Goal: Transaction & Acquisition: Purchase product/service

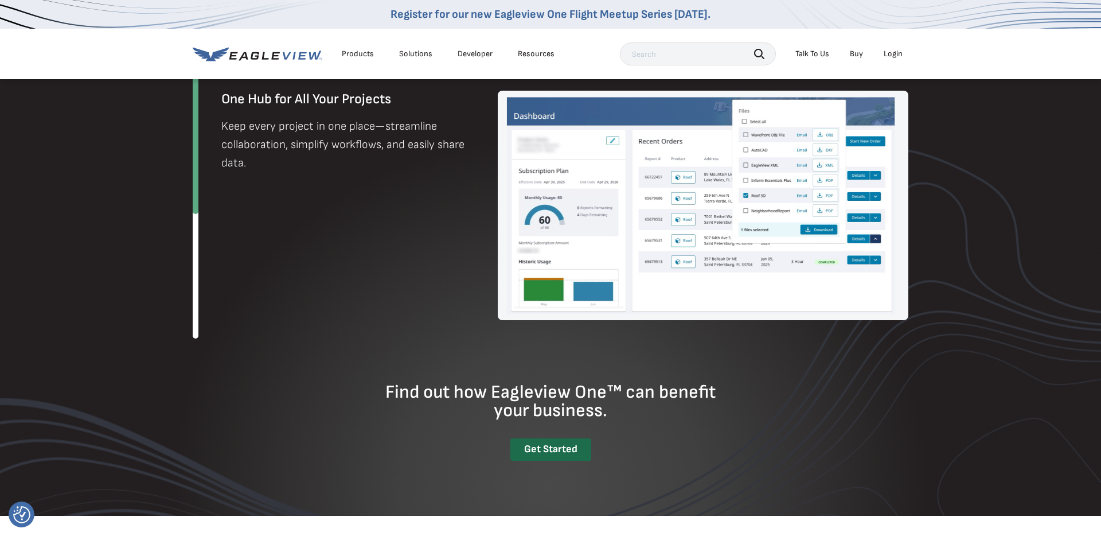
click at [554, 446] on div "Get Started" at bounding box center [550, 449] width 81 height 22
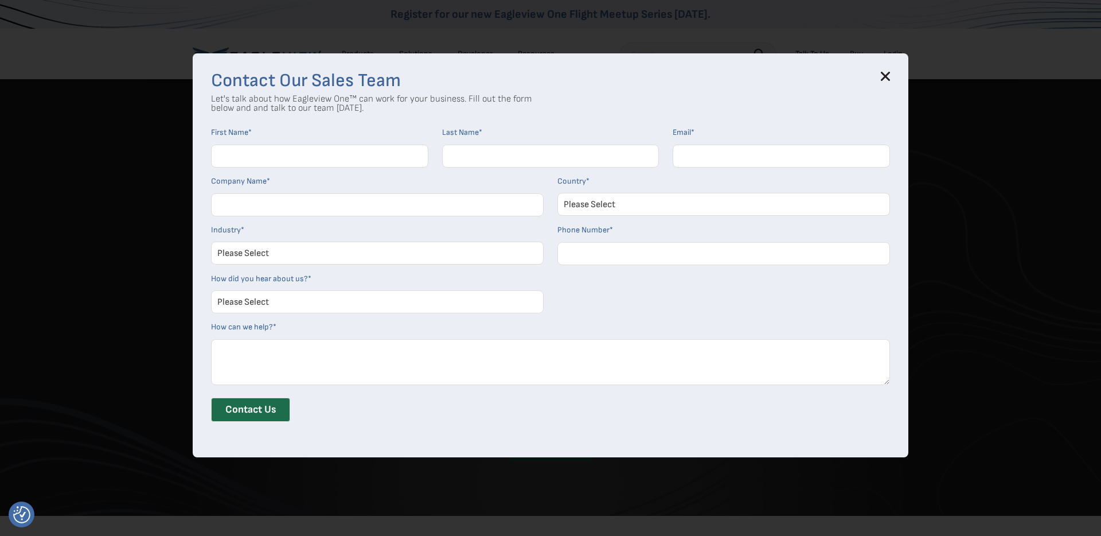
click at [886, 77] on icon at bounding box center [885, 76] width 7 height 7
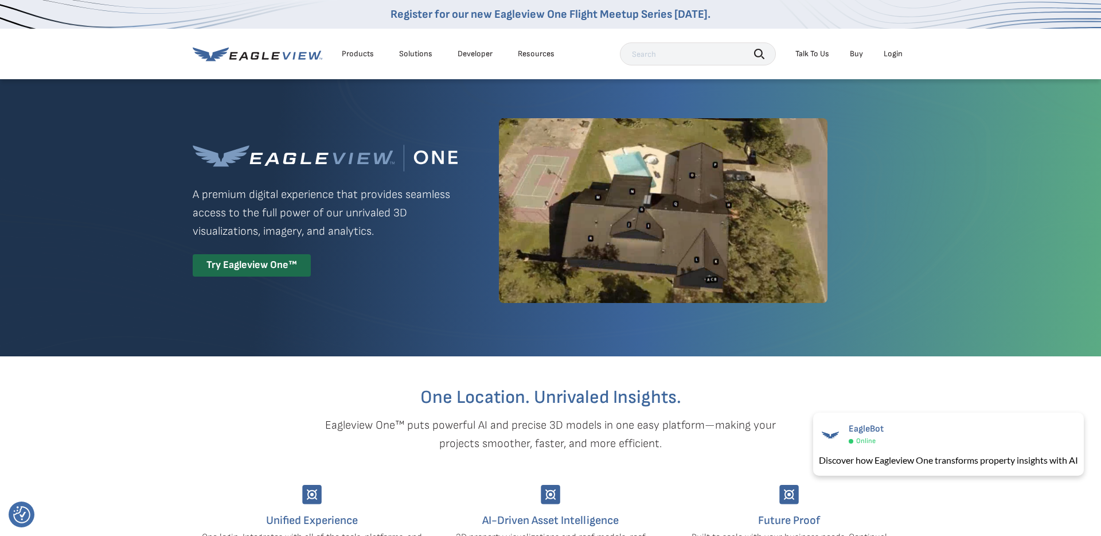
click at [896, 51] on div "Login" at bounding box center [893, 54] width 19 height 10
click at [280, 53] on icon at bounding box center [258, 54] width 130 height 14
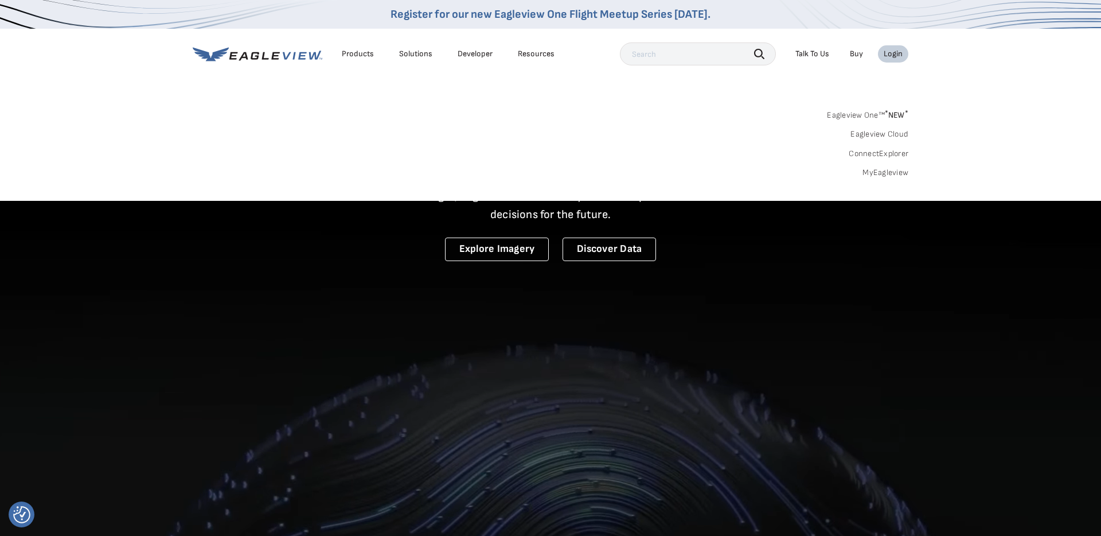
click at [893, 53] on div "Login" at bounding box center [893, 54] width 19 height 10
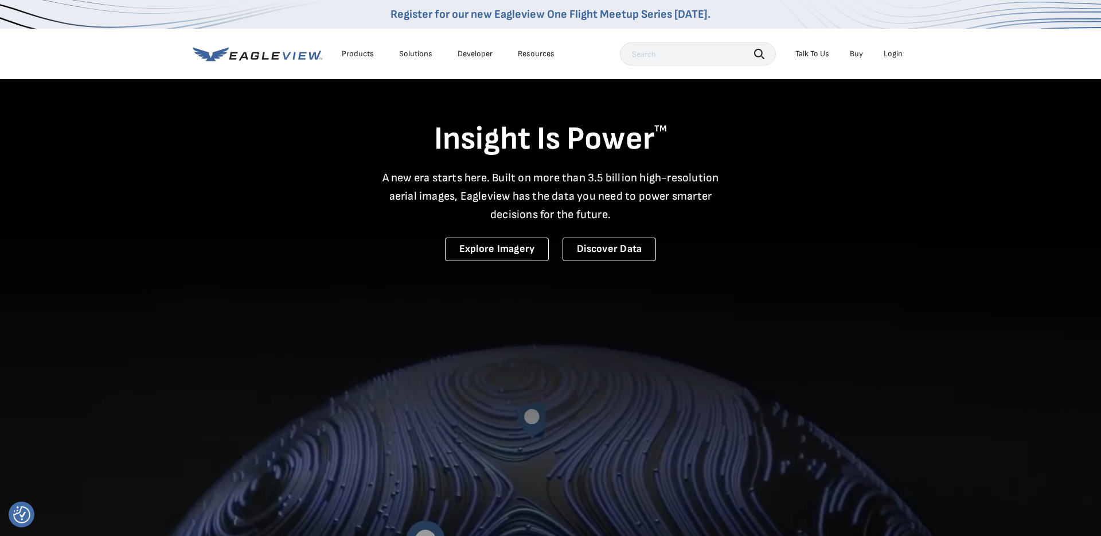
click at [893, 53] on div "Login" at bounding box center [893, 54] width 19 height 10
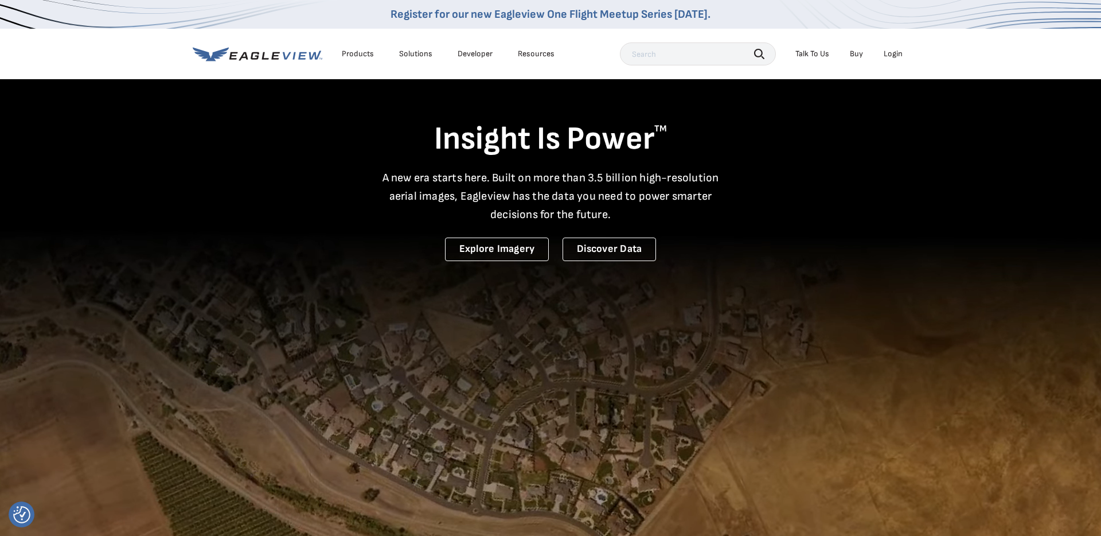
click at [899, 53] on div "Login" at bounding box center [893, 54] width 19 height 10
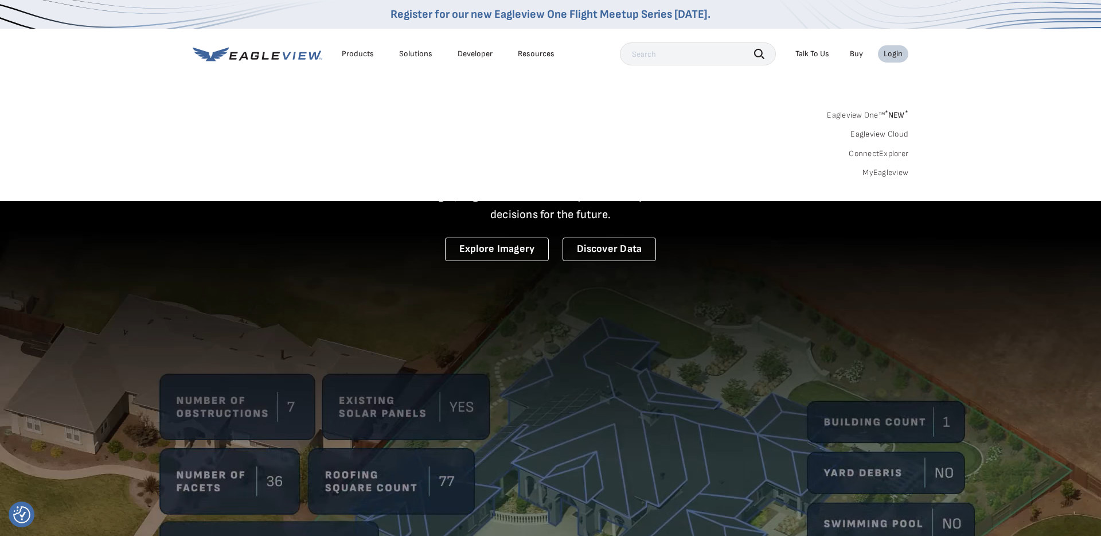
click at [877, 172] on link "MyEagleview" at bounding box center [886, 172] width 46 height 10
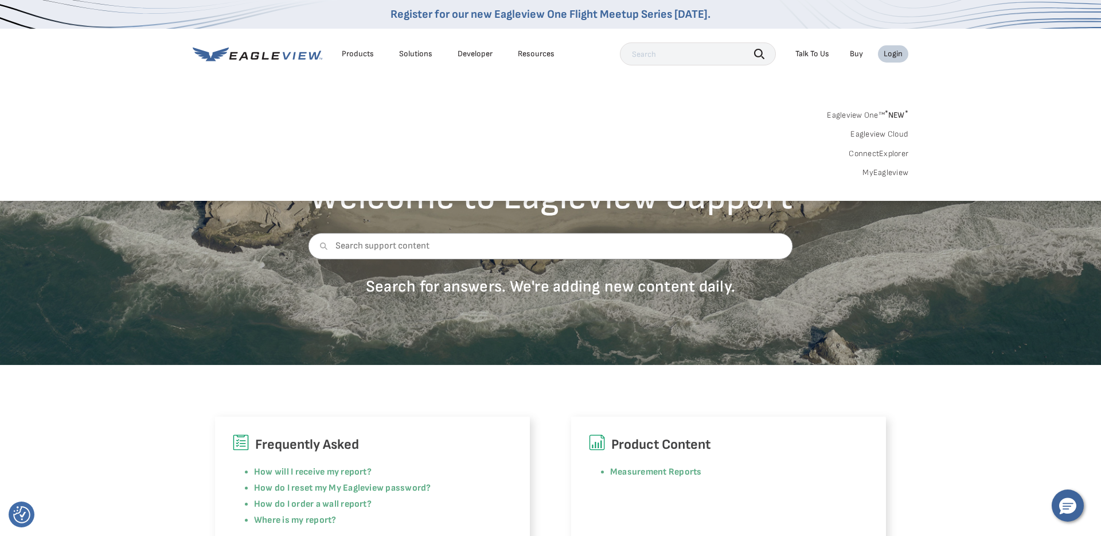
click at [893, 174] on link "MyEagleview" at bounding box center [886, 172] width 46 height 10
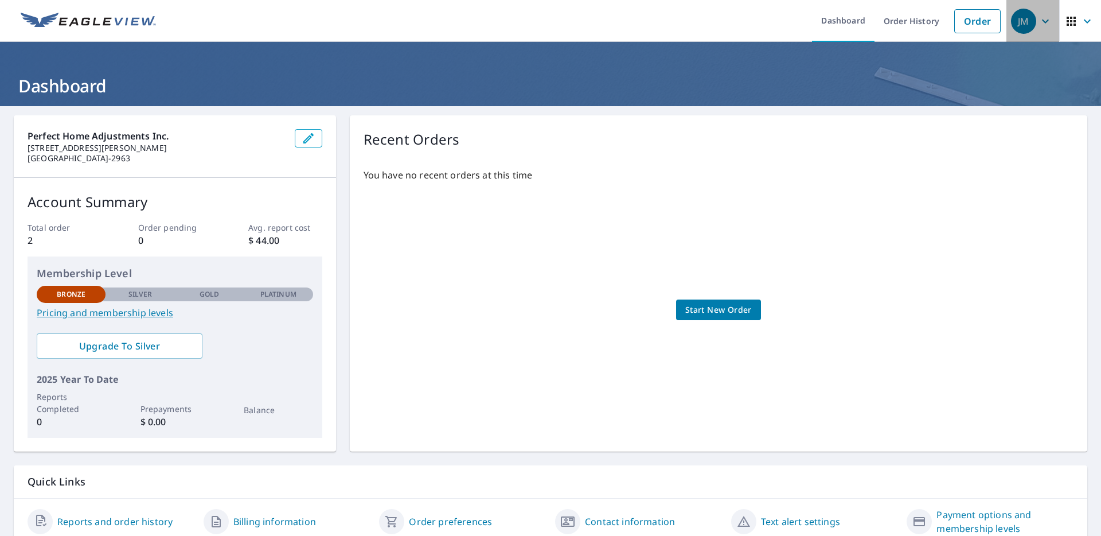
click at [1016, 26] on div "JM" at bounding box center [1023, 21] width 25 height 25
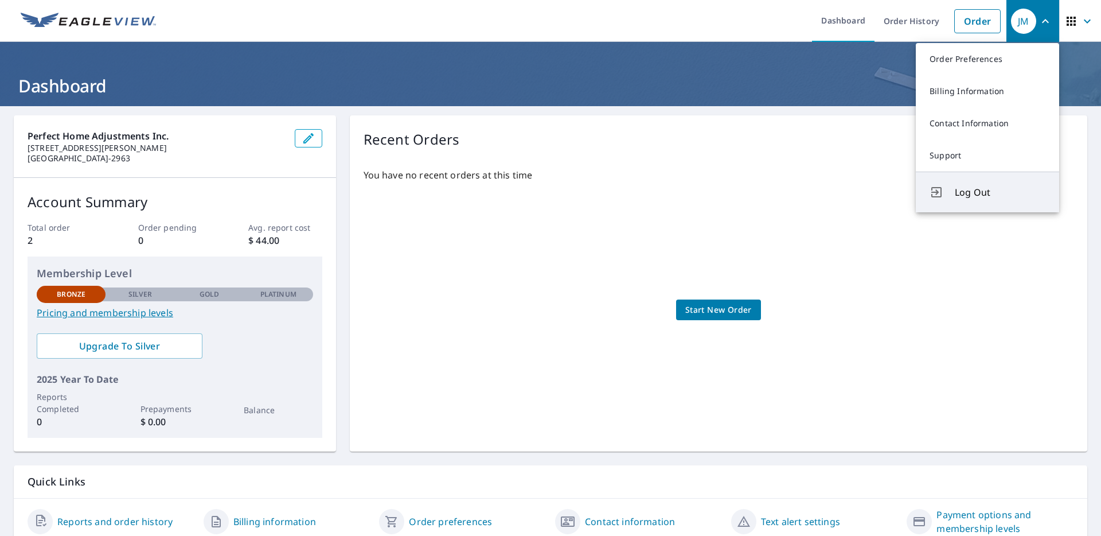
click at [969, 190] on span "Log Out" at bounding box center [1000, 192] width 91 height 14
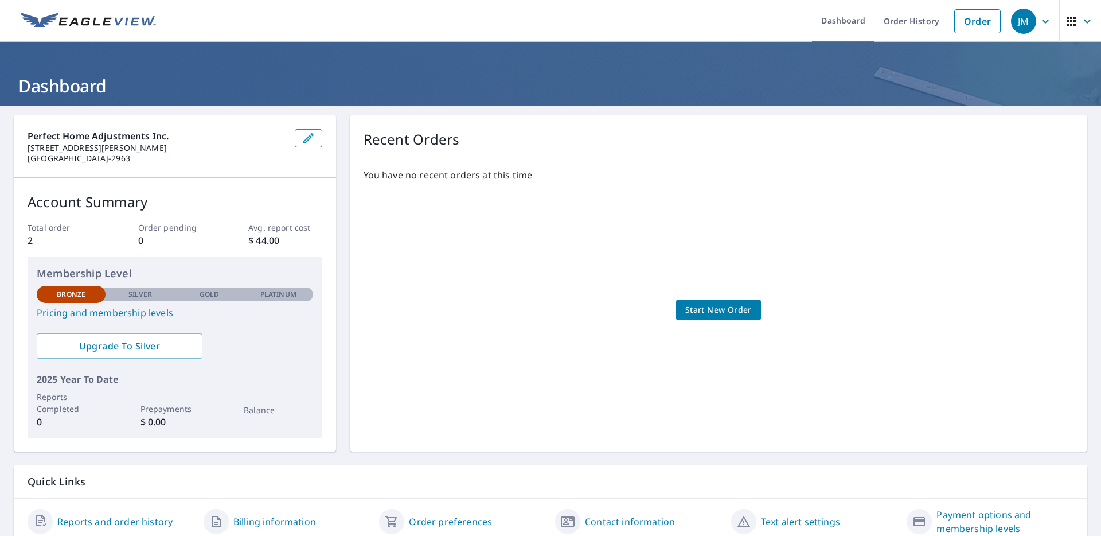
scroll to position [2, 0]
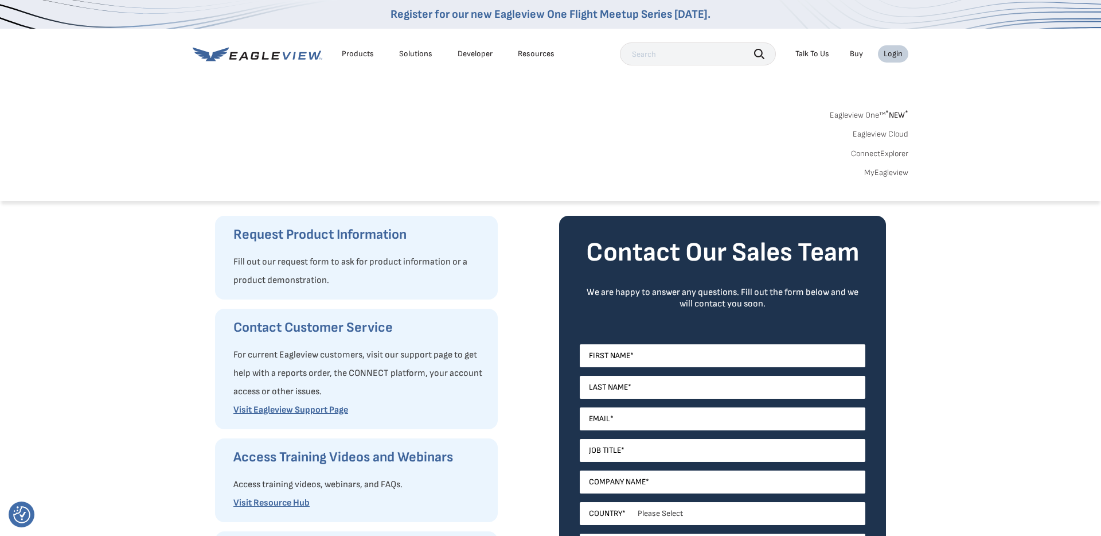
click at [891, 55] on div "Login" at bounding box center [893, 54] width 19 height 10
click at [887, 173] on link "MyEagleview" at bounding box center [886, 172] width 44 height 10
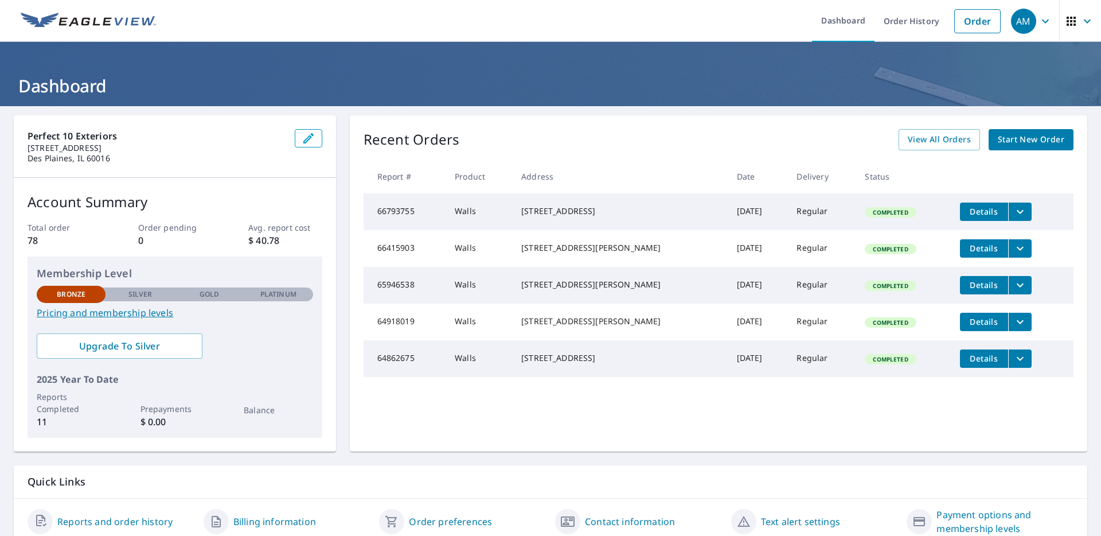
click at [1064, 139] on span "Start New Order" at bounding box center [1031, 139] width 67 height 14
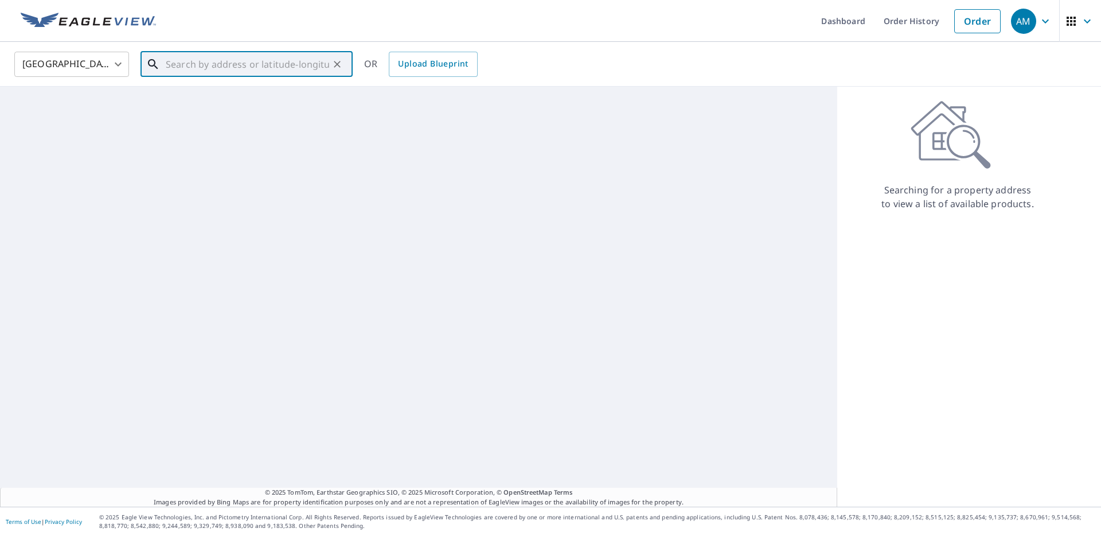
click at [228, 70] on input "text" at bounding box center [247, 64] width 163 height 32
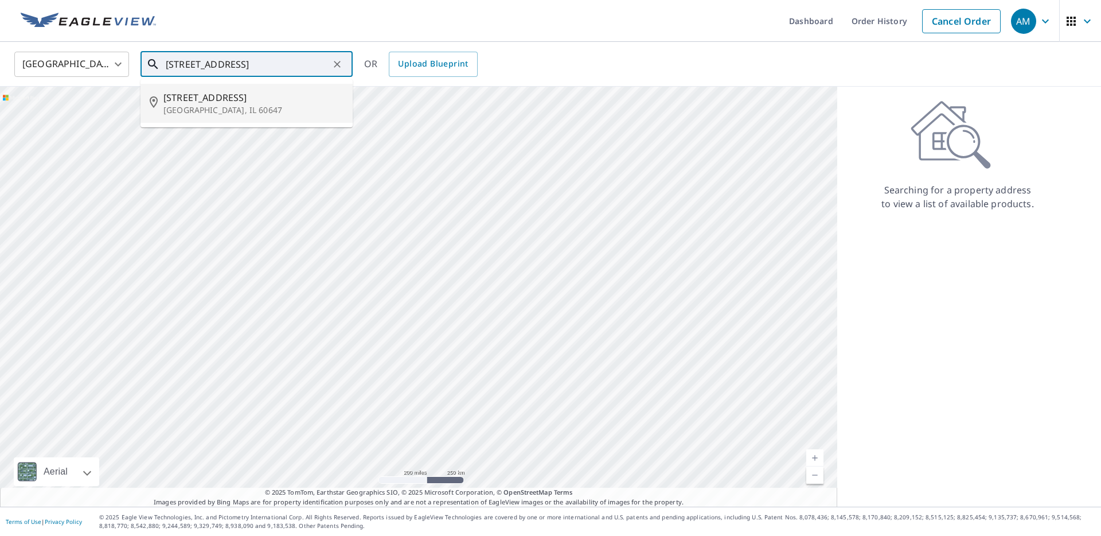
click at [184, 103] on span "[STREET_ADDRESS]" at bounding box center [253, 98] width 180 height 14
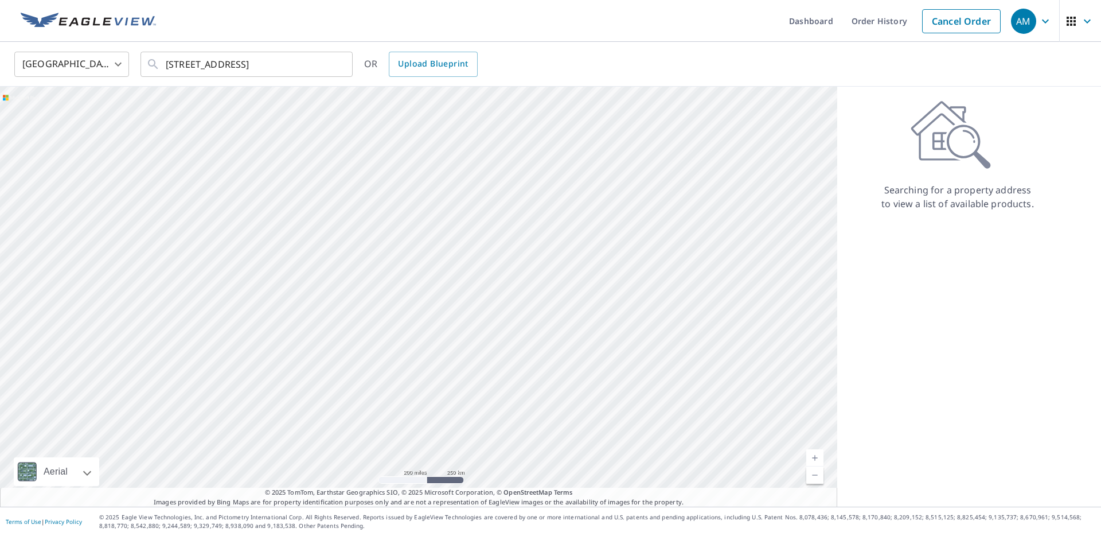
type input "[STREET_ADDRESS]"
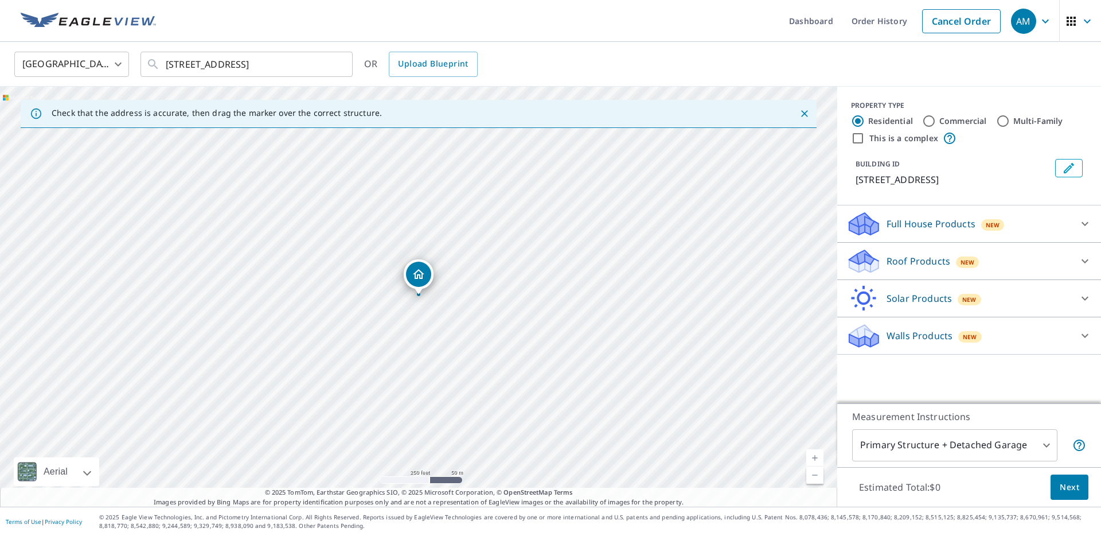
click at [907, 302] on p "Solar Products" at bounding box center [919, 298] width 65 height 14
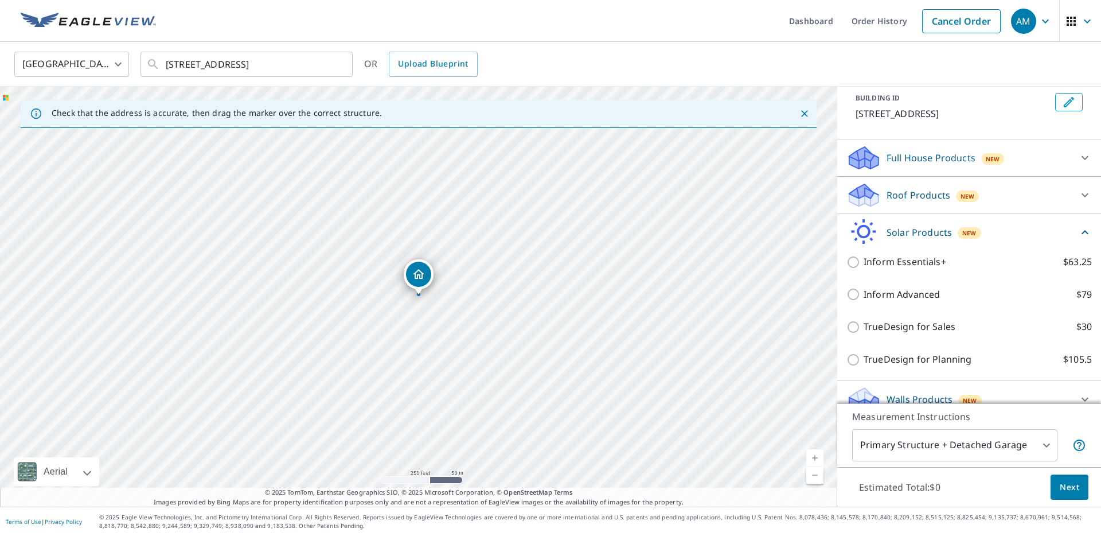
scroll to position [81, 0]
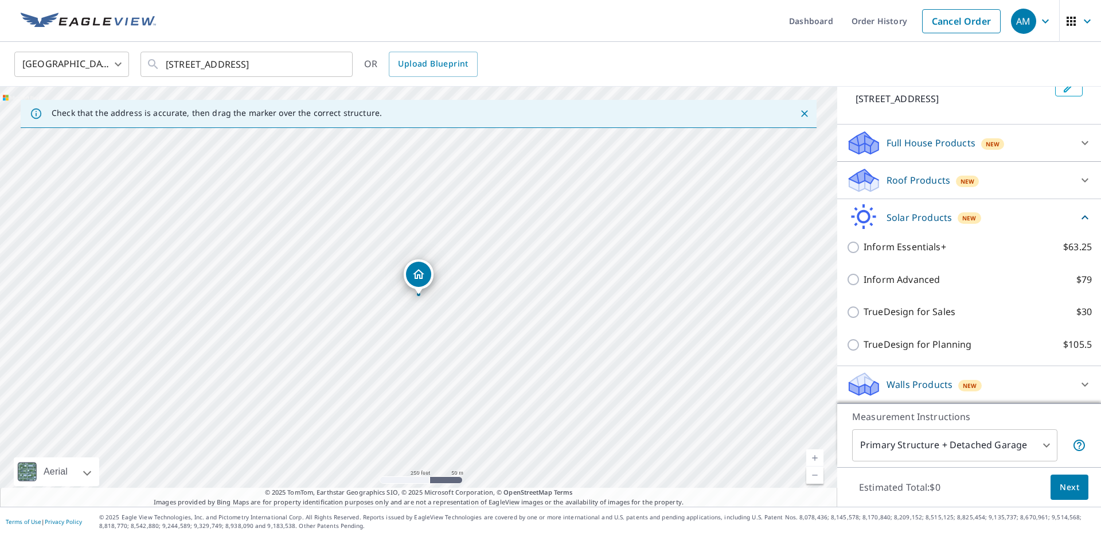
click at [905, 385] on p "Walls Products" at bounding box center [920, 384] width 66 height 14
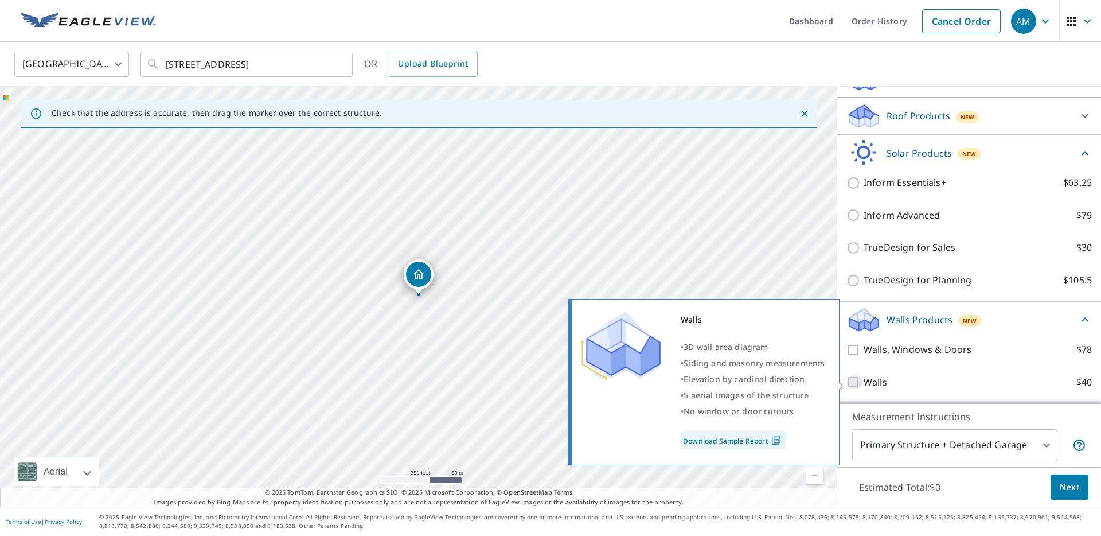
click at [854, 382] on input "Walls $40" at bounding box center [854, 382] width 17 height 14
checkbox input "true"
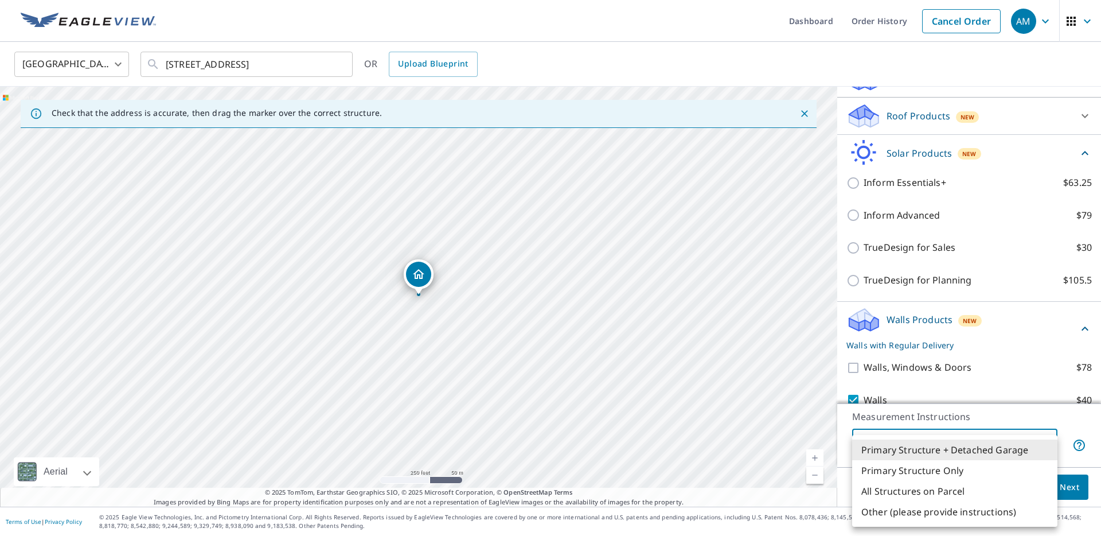
click at [978, 441] on body "AM AM Dashboard Order History Cancel Order AM [GEOGRAPHIC_DATA] [GEOGRAPHIC_DAT…" at bounding box center [550, 268] width 1101 height 536
click at [923, 467] on li "Primary Structure Only" at bounding box center [954, 470] width 205 height 21
type input "2"
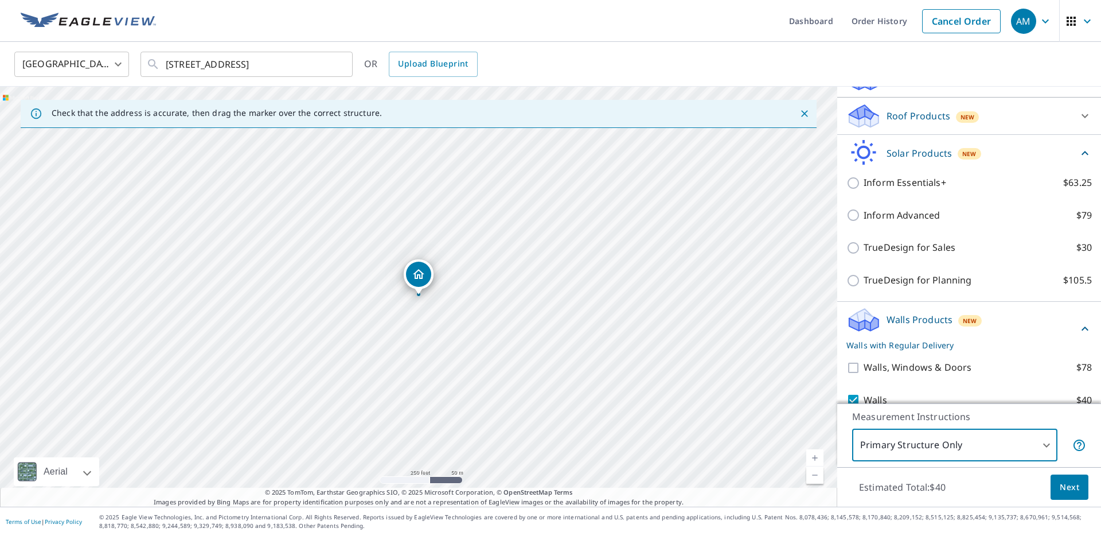
click at [1075, 489] on span "Next" at bounding box center [1069, 487] width 19 height 14
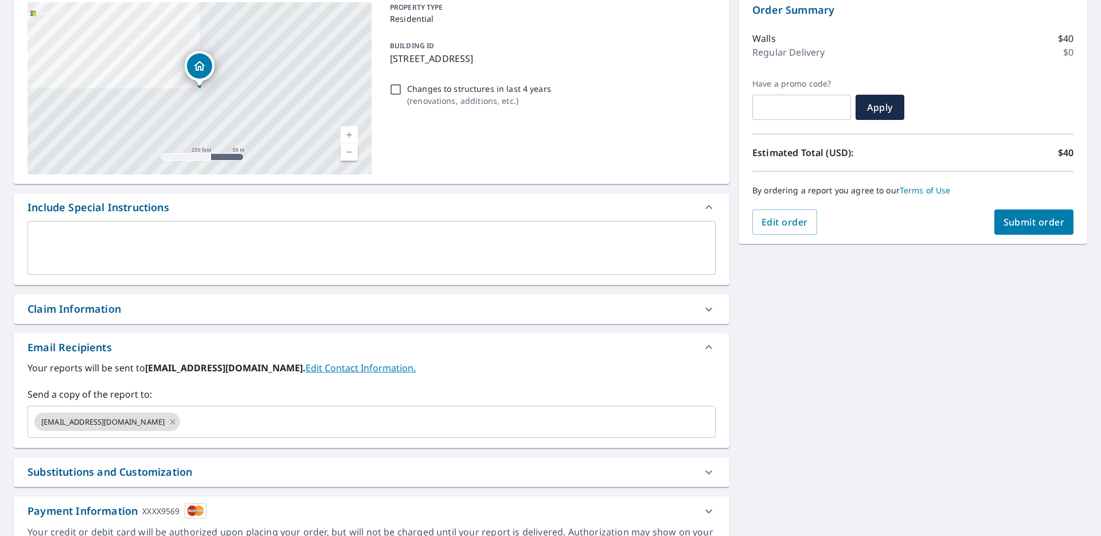
scroll to position [186, 0]
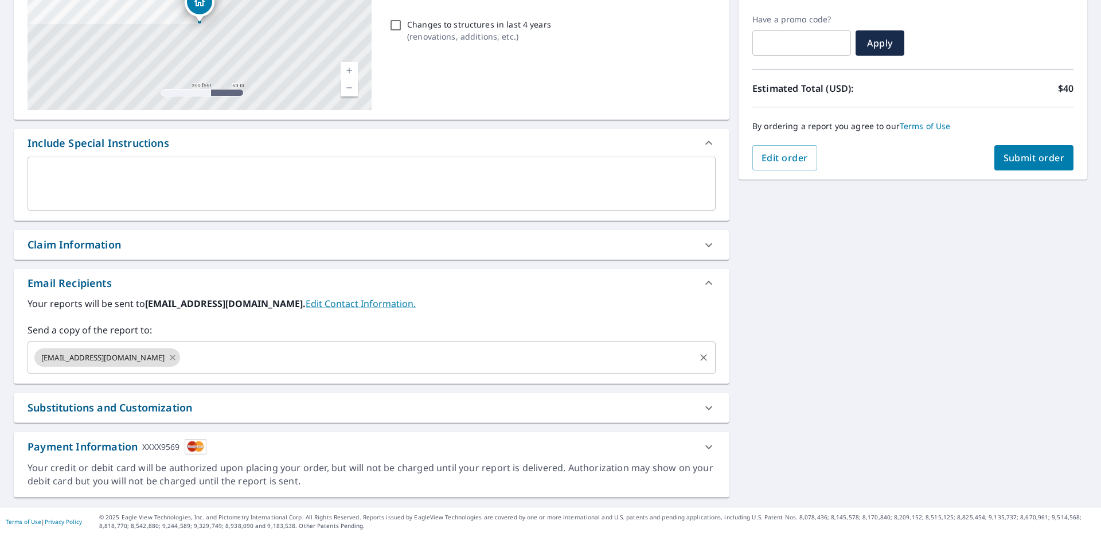
click at [168, 359] on icon at bounding box center [172, 357] width 9 height 13
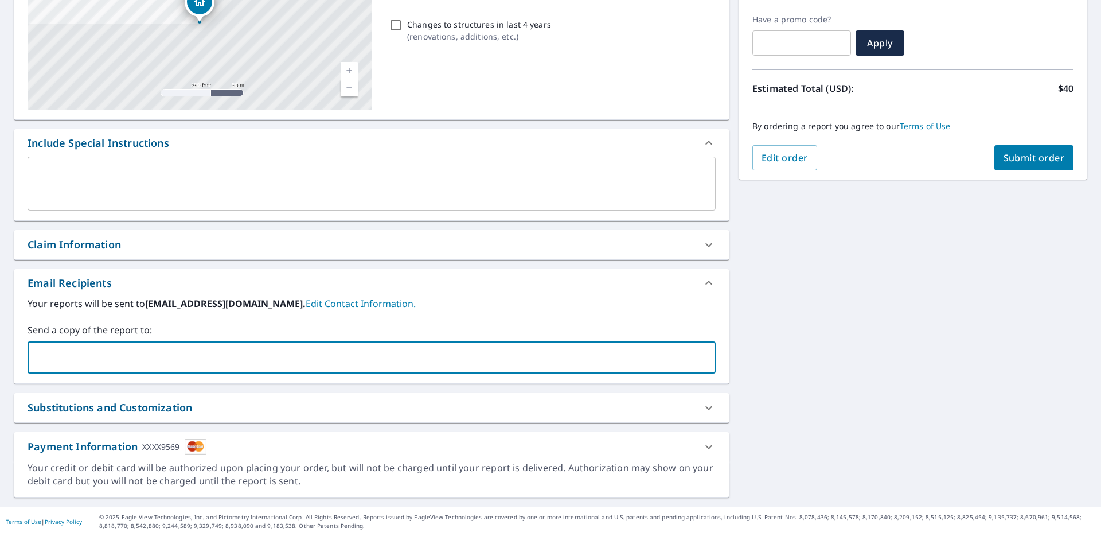
click at [79, 350] on input "text" at bounding box center [363, 357] width 661 height 22
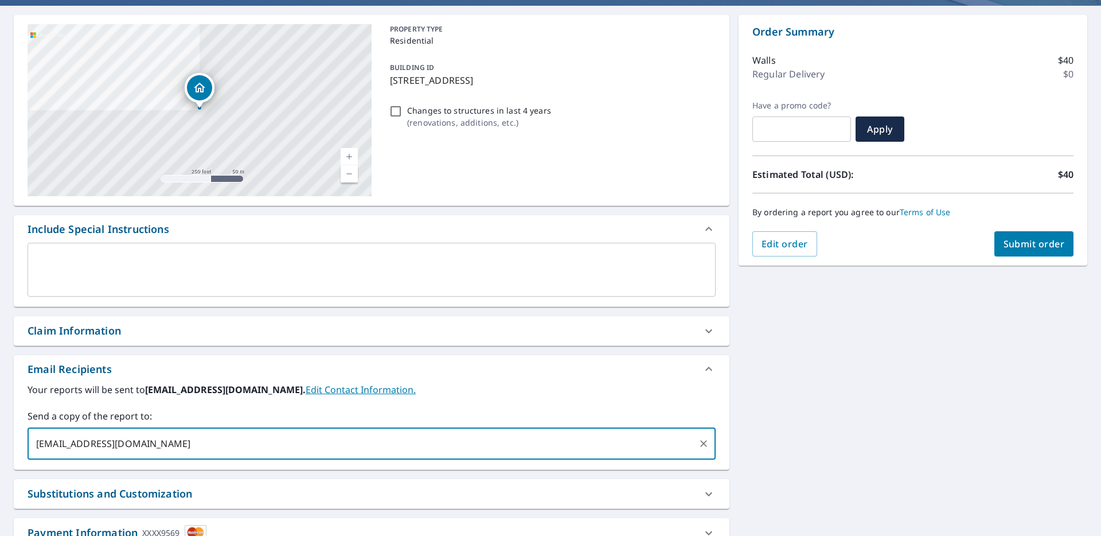
scroll to position [0, 0]
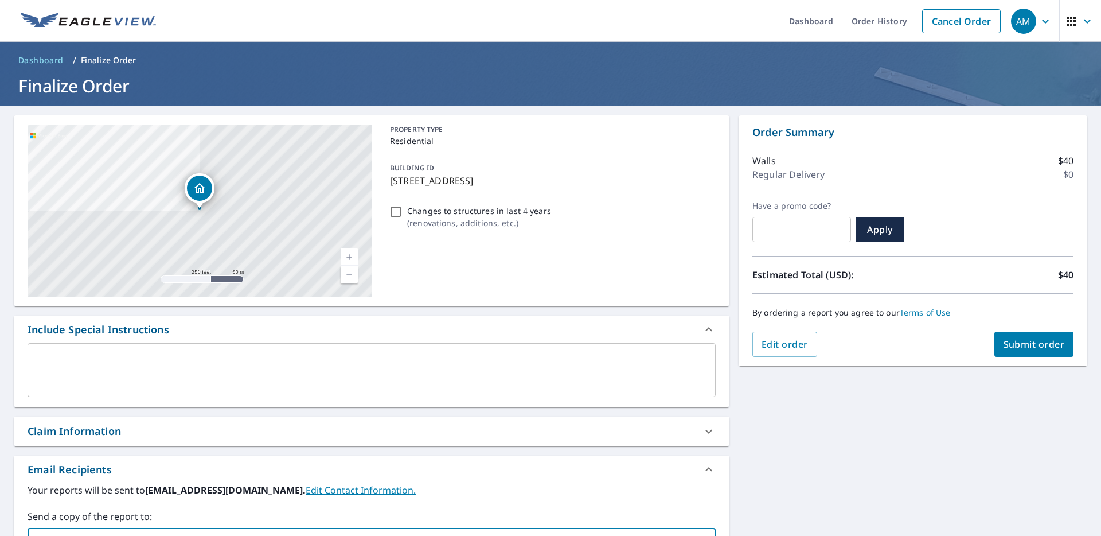
type input "[EMAIL_ADDRESS][DOMAIN_NAME]"
click at [1036, 352] on button "Submit order" at bounding box center [1034, 343] width 80 height 25
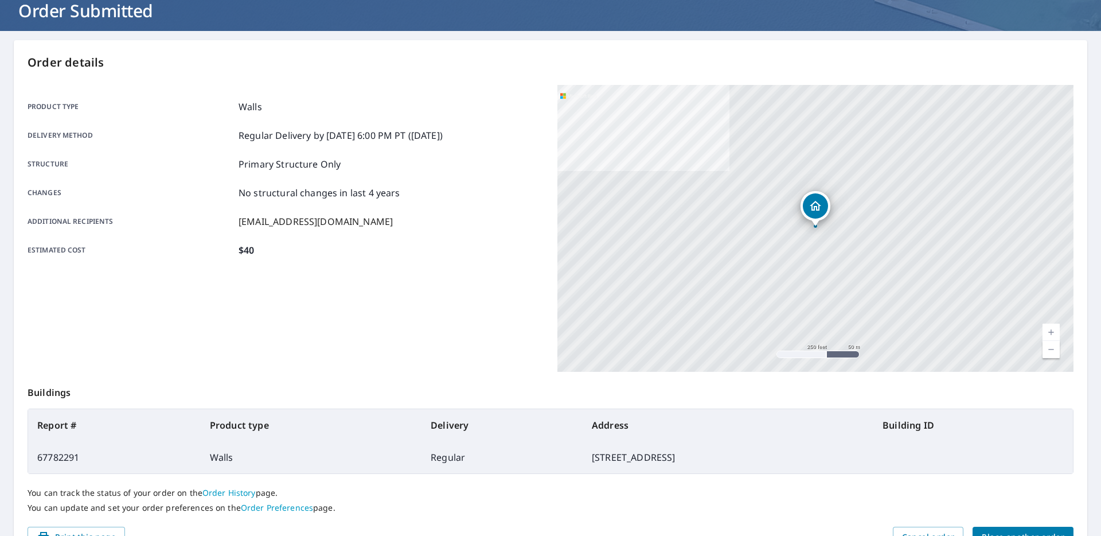
scroll to position [139, 0]
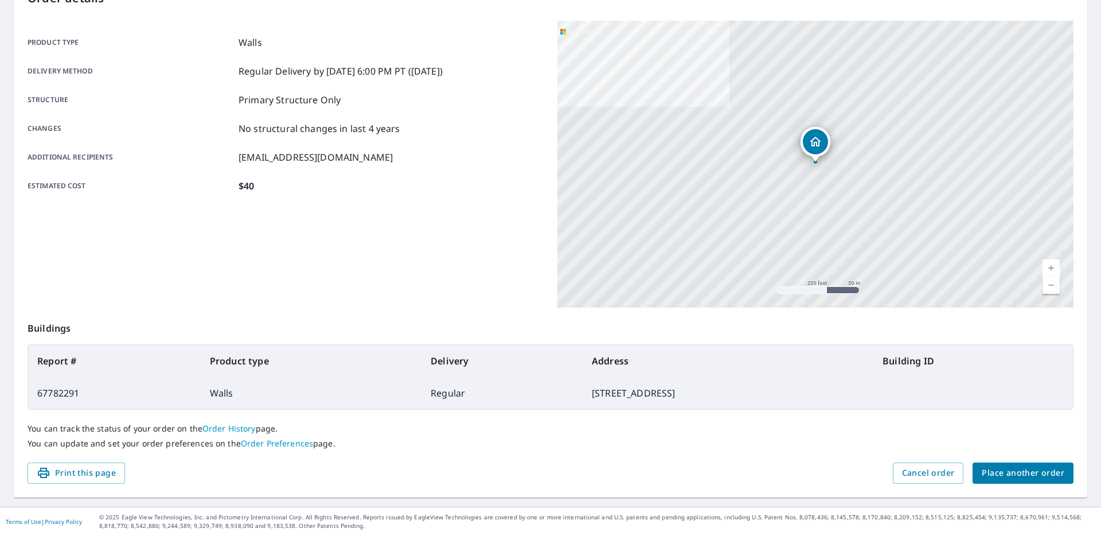
click at [1035, 472] on span "Place another order" at bounding box center [1023, 473] width 83 height 14
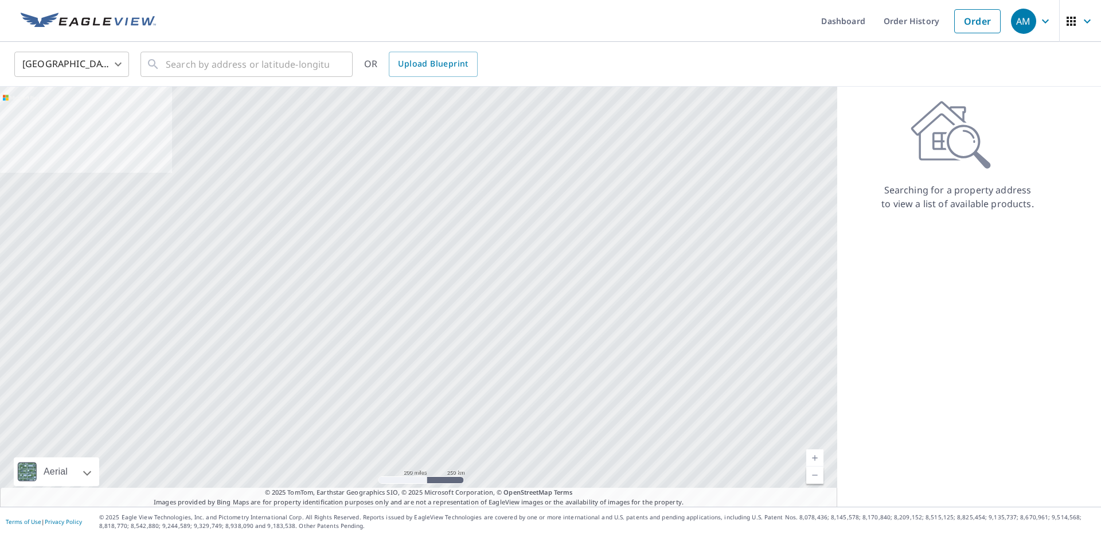
click at [1047, 18] on icon "button" at bounding box center [1046, 21] width 14 height 14
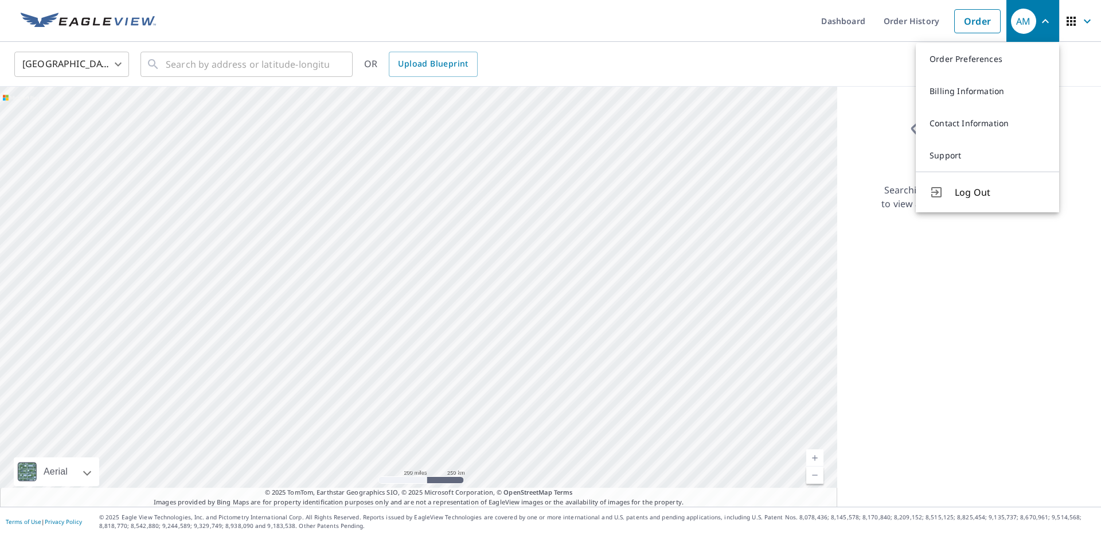
click at [977, 193] on span "Log Out" at bounding box center [1000, 192] width 91 height 14
